Goal: Information Seeking & Learning: Find specific fact

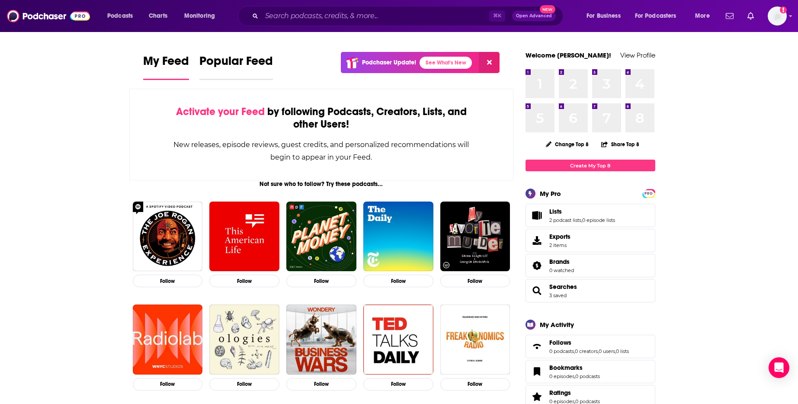
click at [264, 72] on span "Popular Feed" at bounding box center [236, 64] width 74 height 20
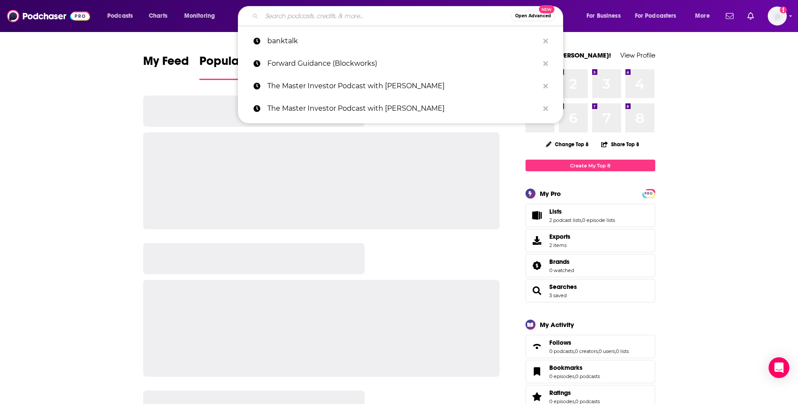
click at [286, 16] on input "Search podcasts, credits, & more..." at bounding box center [387, 16] width 250 height 14
paste input "Alt Goes Mainstream with [PERSON_NAME]"
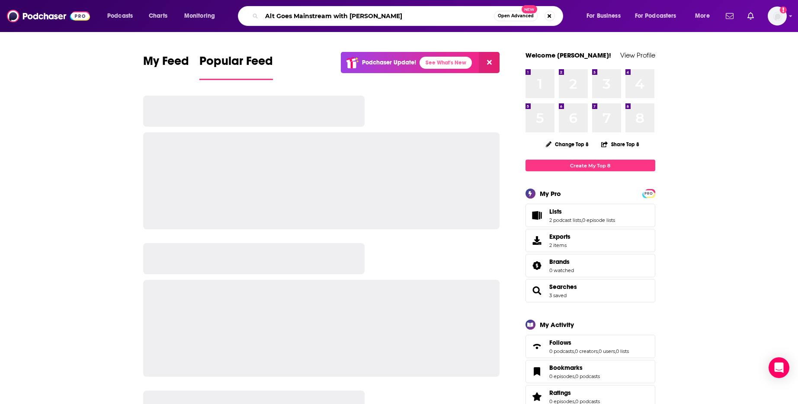
type input "Alt Goes Mainstream with [PERSON_NAME]"
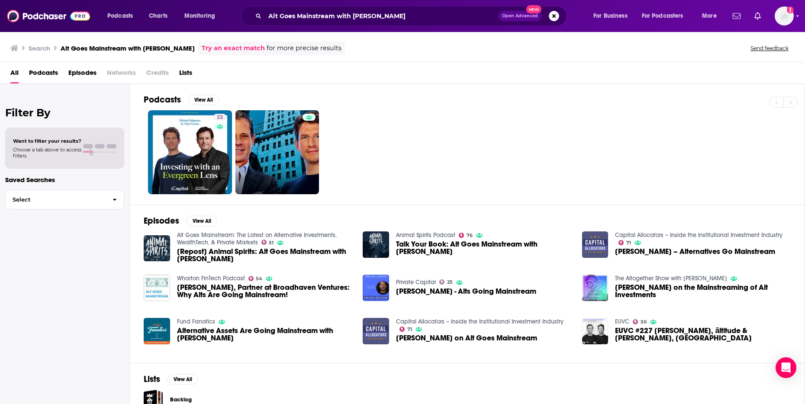
click at [248, 48] on link "Try an exact match" at bounding box center [233, 48] width 63 height 10
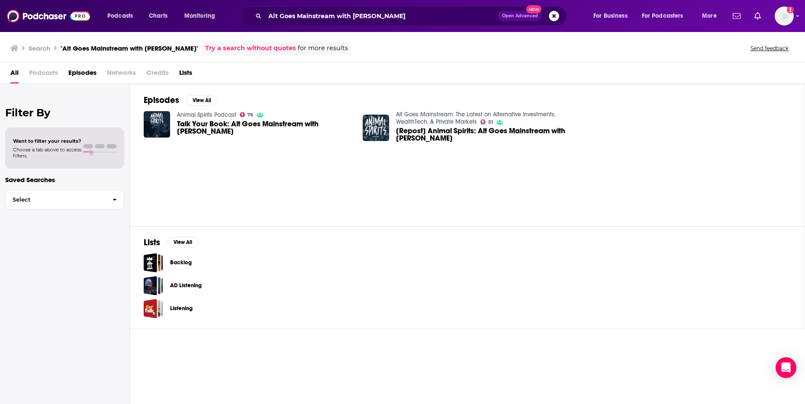
click at [240, 125] on span "Talk Your Book: Alt Goes Mainstream with [PERSON_NAME]" at bounding box center [265, 127] width 176 height 15
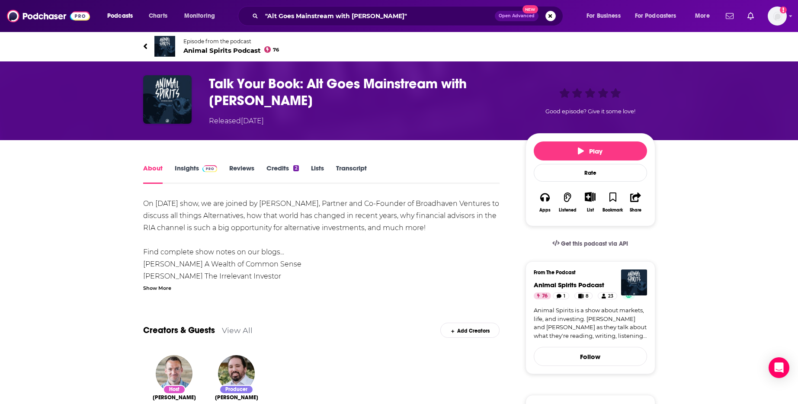
click at [181, 174] on link "Insights" at bounding box center [196, 174] width 43 height 20
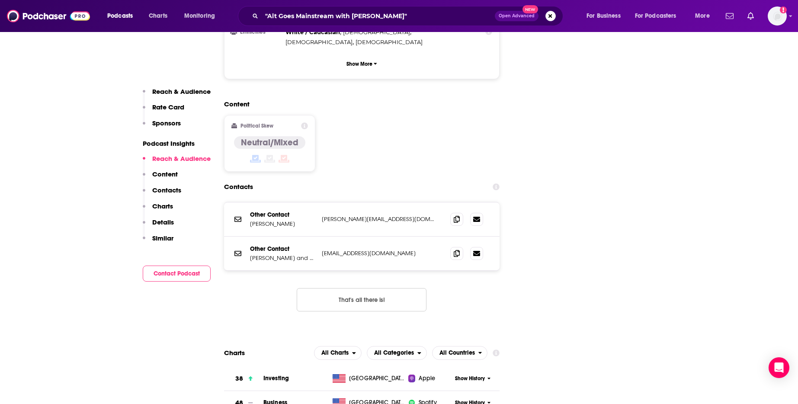
scroll to position [1012, 0]
